Goal: Task Accomplishment & Management: Manage account settings

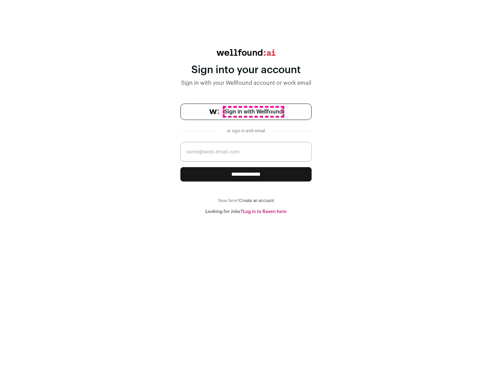
click at [253, 112] on span "Sign in with Wellfound" at bounding box center [253, 112] width 58 height 8
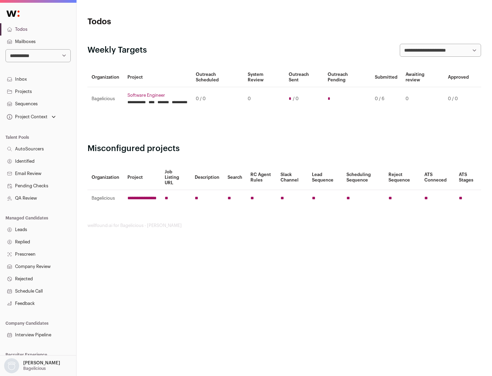
click at [38, 91] on link "Projects" at bounding box center [38, 91] width 76 height 12
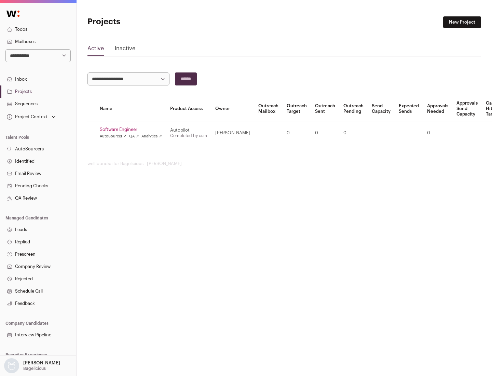
click at [133, 129] on link "Software Engineer" at bounding box center [131, 129] width 62 height 5
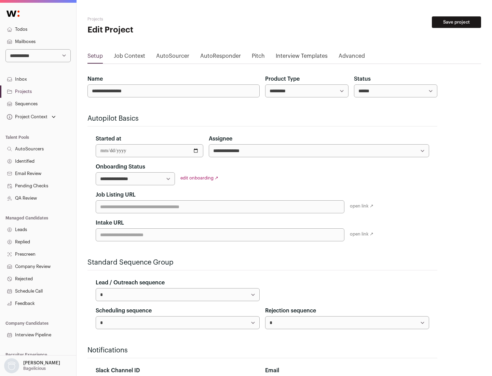
click at [456, 22] on button "Save project" at bounding box center [456, 22] width 49 height 12
